Goal: Check status: Check status

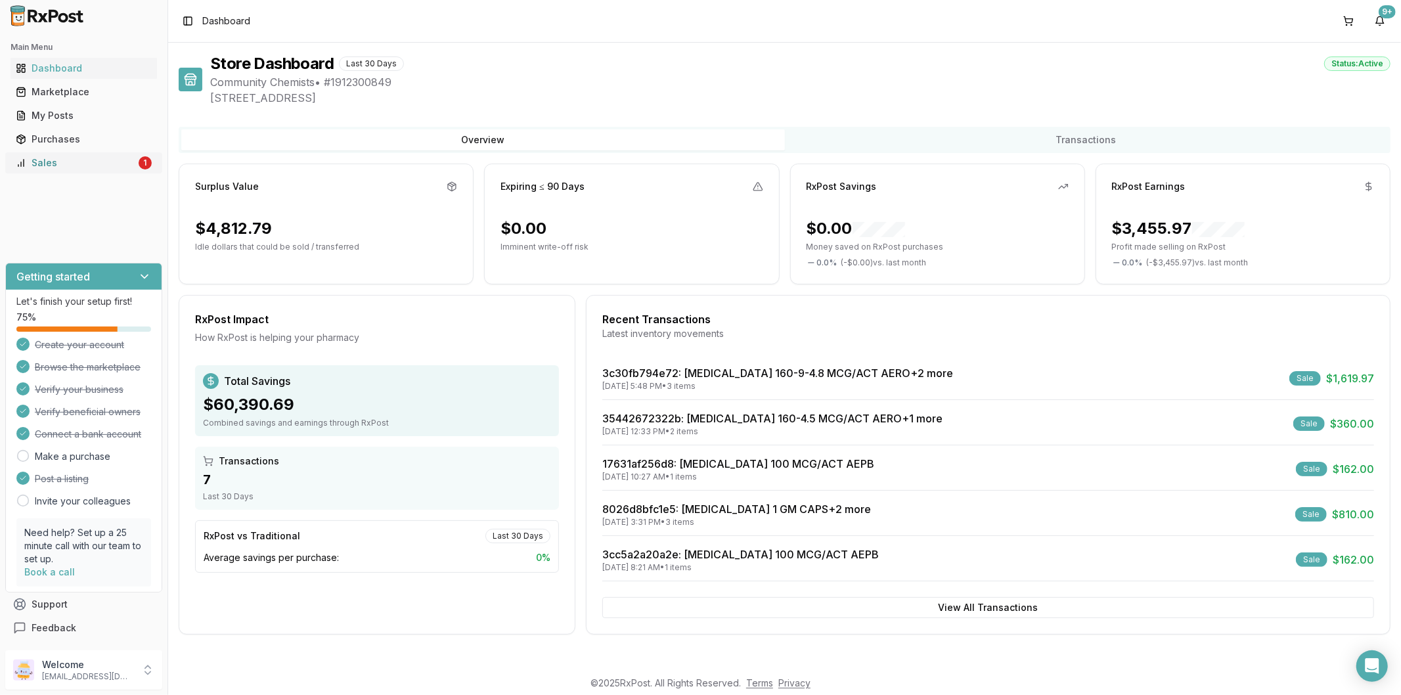
click at [131, 168] on div "Sales" at bounding box center [76, 162] width 120 height 13
click at [125, 160] on div "Sales" at bounding box center [76, 162] width 120 height 13
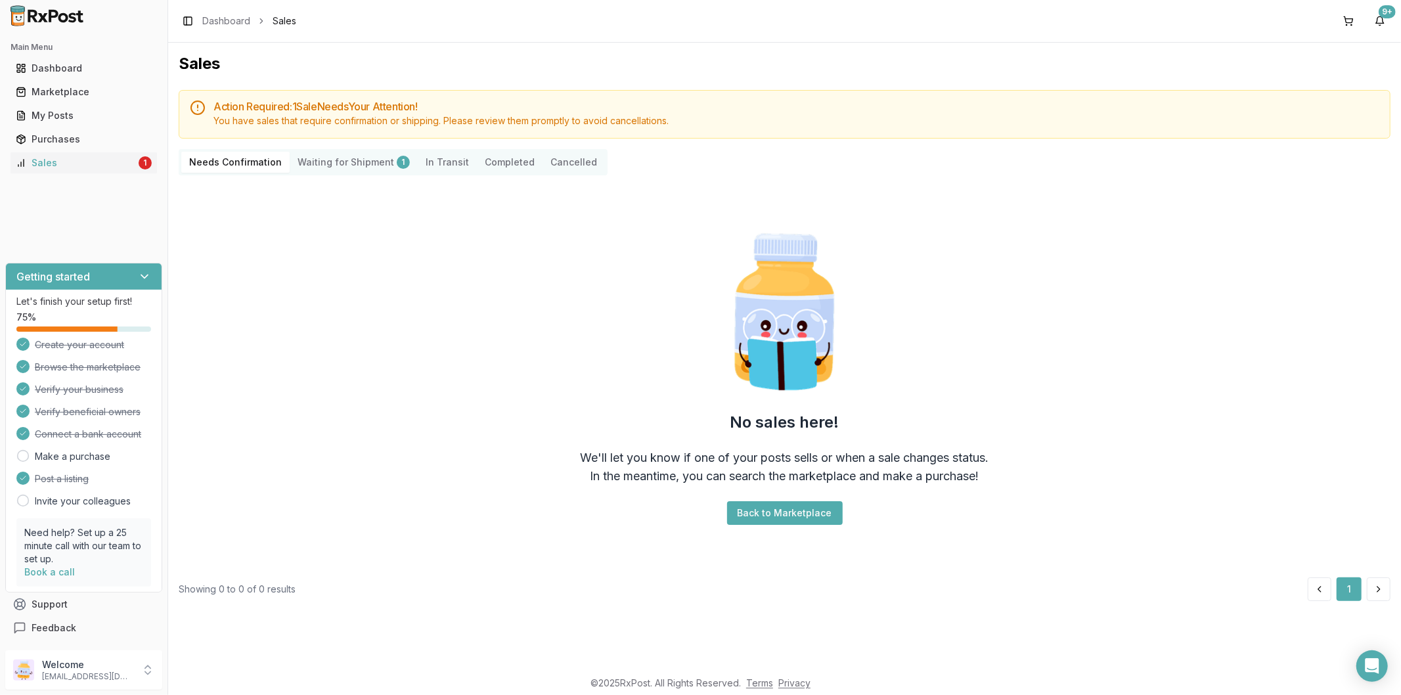
click at [366, 173] on div "Needs Confirmation Waiting for Shipment 1 In Transit Completed Cancelled" at bounding box center [393, 162] width 429 height 26
click at [358, 164] on Shipment "Waiting for Shipment 1" at bounding box center [354, 162] width 128 height 21
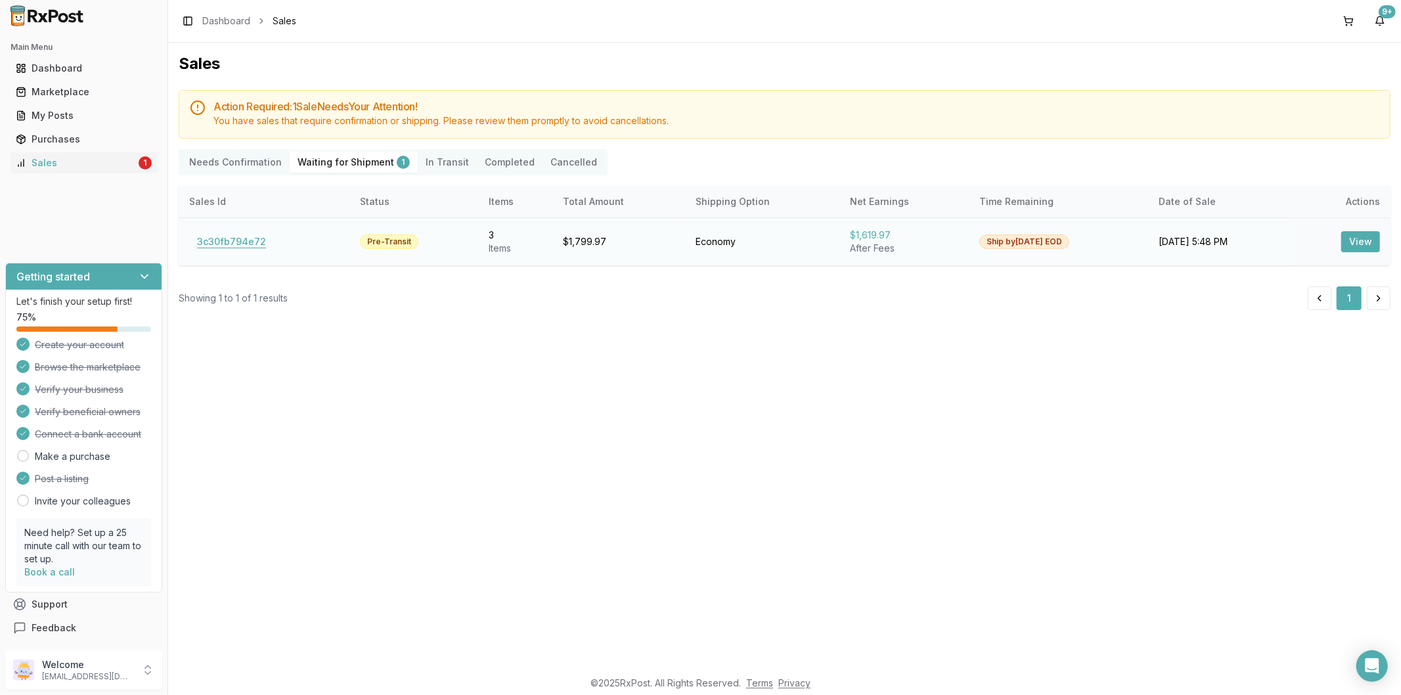
click at [235, 240] on button "3c30fb794e72" at bounding box center [231, 241] width 85 height 21
